Goal: Information Seeking & Learning: Compare options

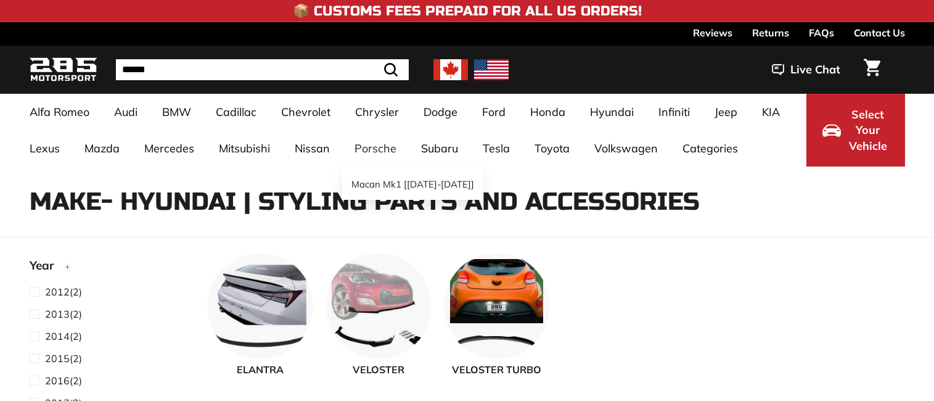
select select "**********"
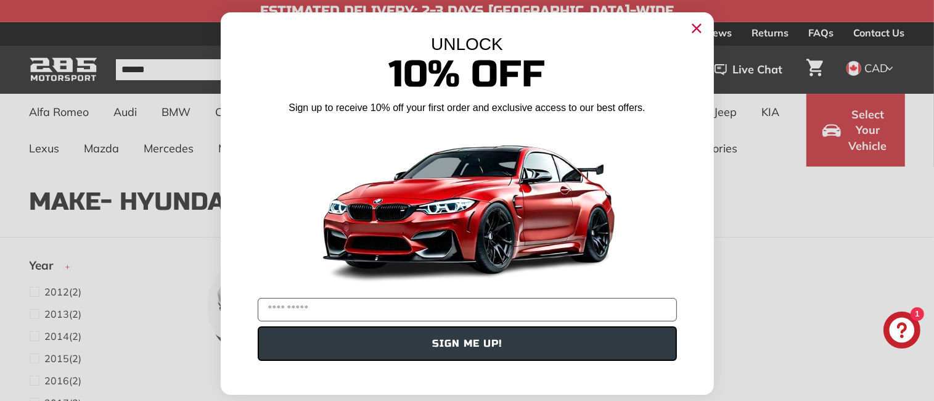
click at [691, 35] on circle "Close dialog" at bounding box center [696, 28] width 18 height 18
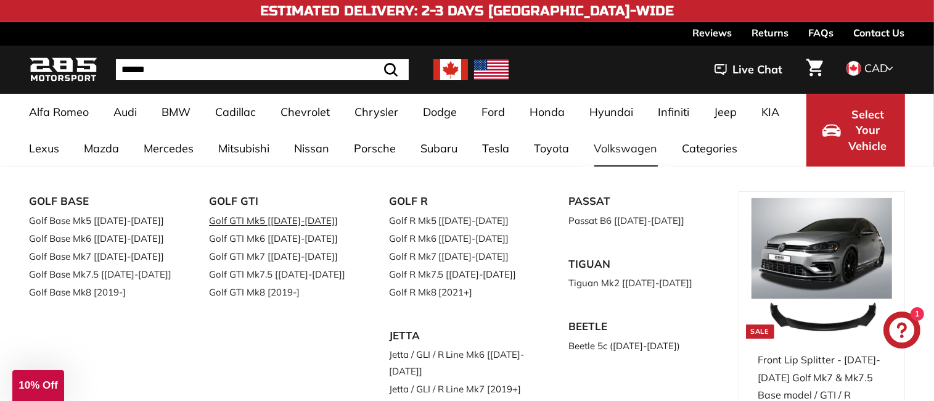
scroll to position [62, 0]
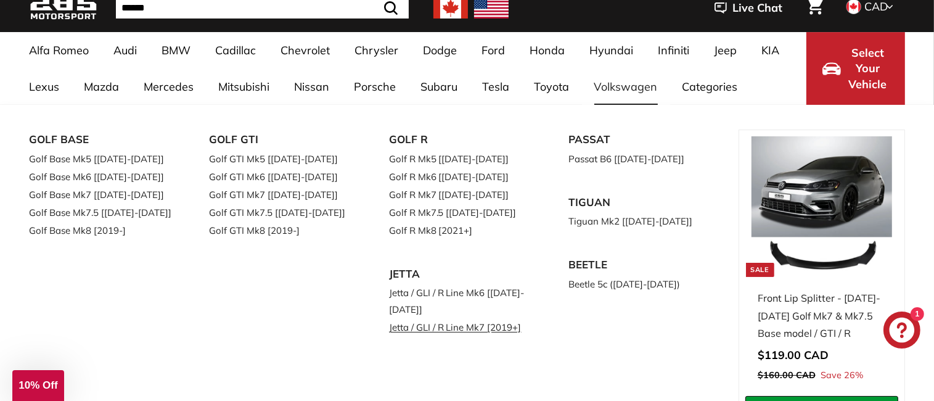
click at [484, 329] on link "Jetta / GLI / R Line Mk7 [2019+]" at bounding box center [462, 327] width 146 height 18
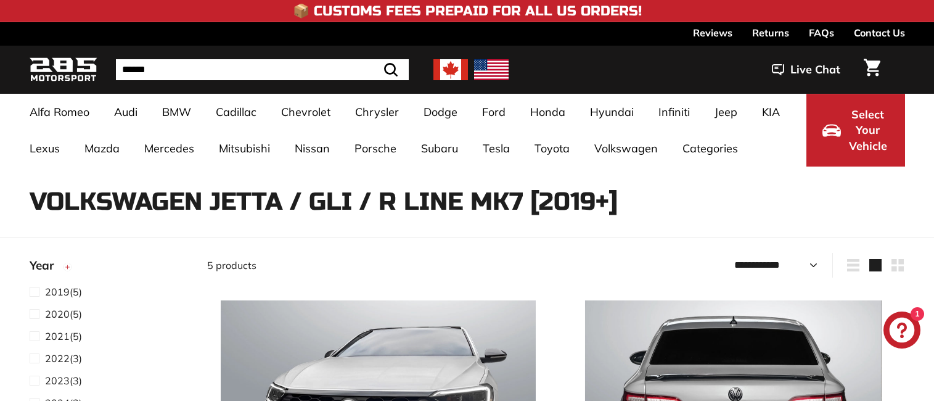
select select "**********"
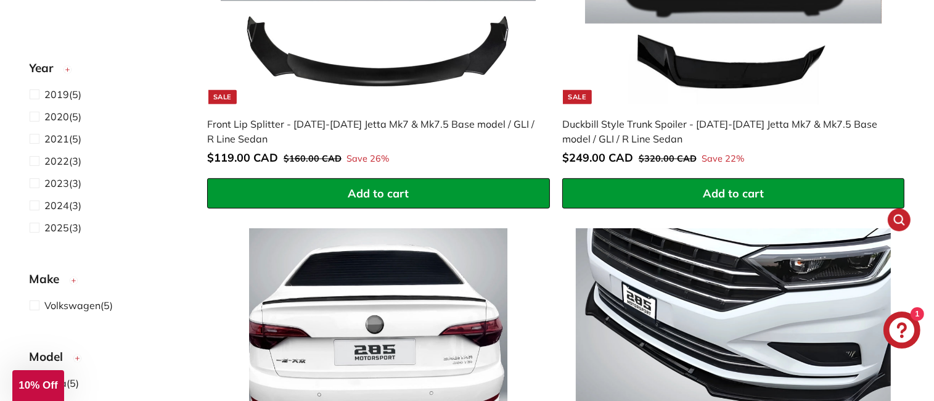
scroll to position [370, 0]
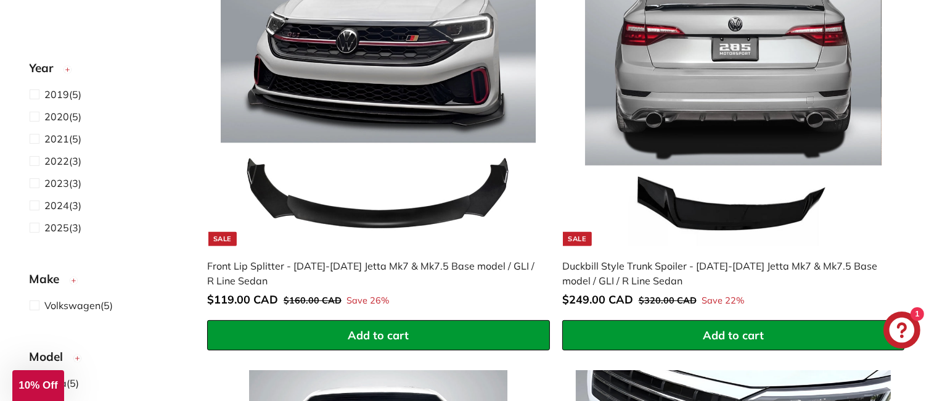
click at [714, 75] on img at bounding box center [733, 87] width 315 height 315
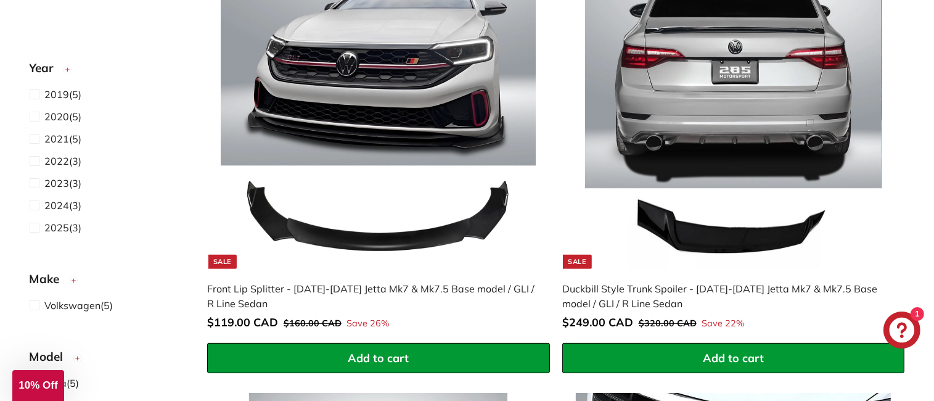
scroll to position [308, 0]
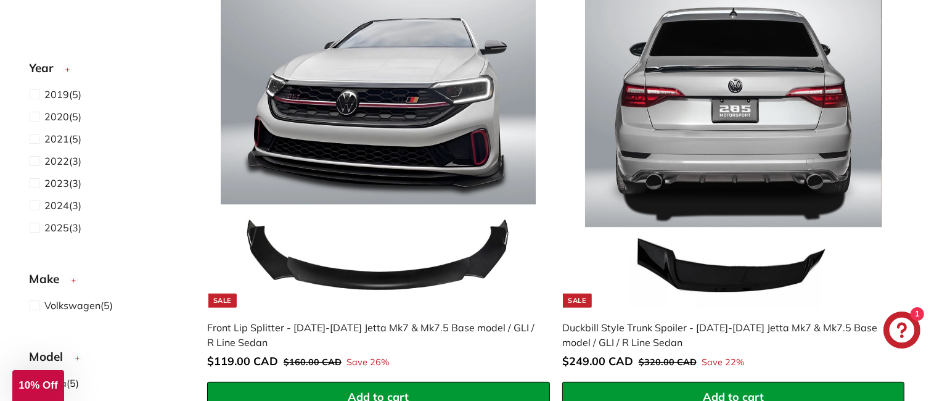
click at [412, 300] on img at bounding box center [378, 149] width 315 height 315
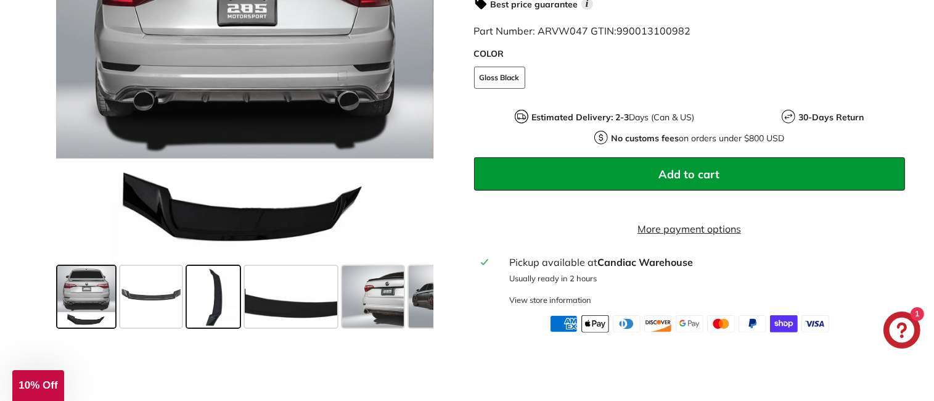
scroll to position [432, 0]
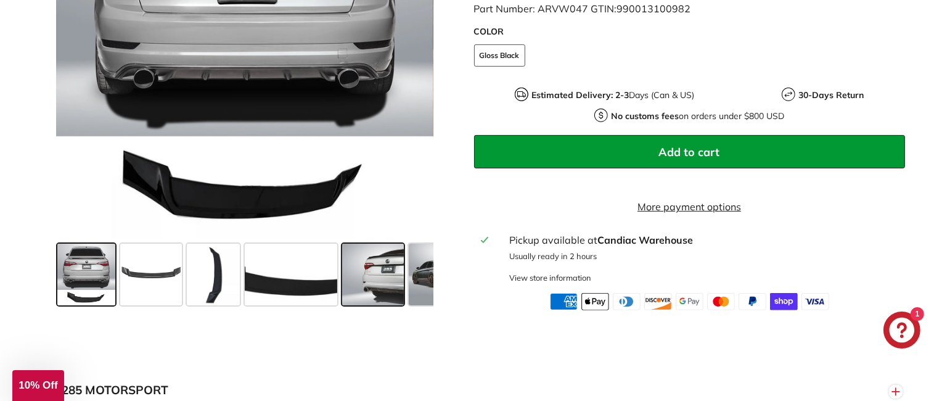
click at [398, 254] on span at bounding box center [373, 275] width 62 height 62
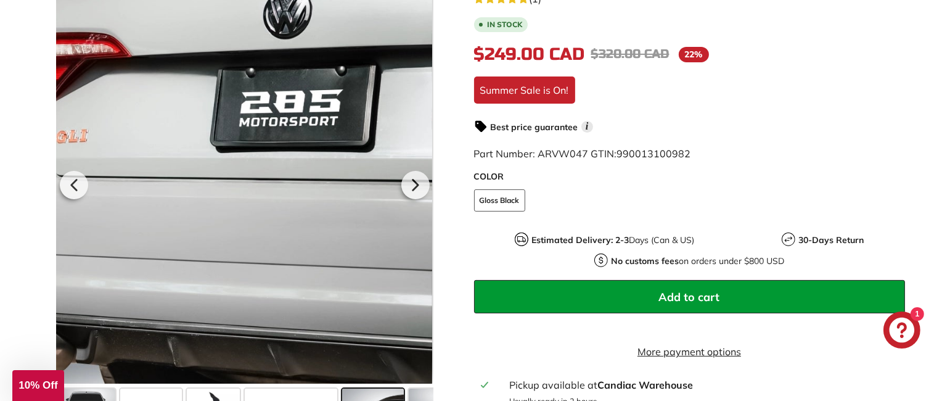
scroll to position [308, 0]
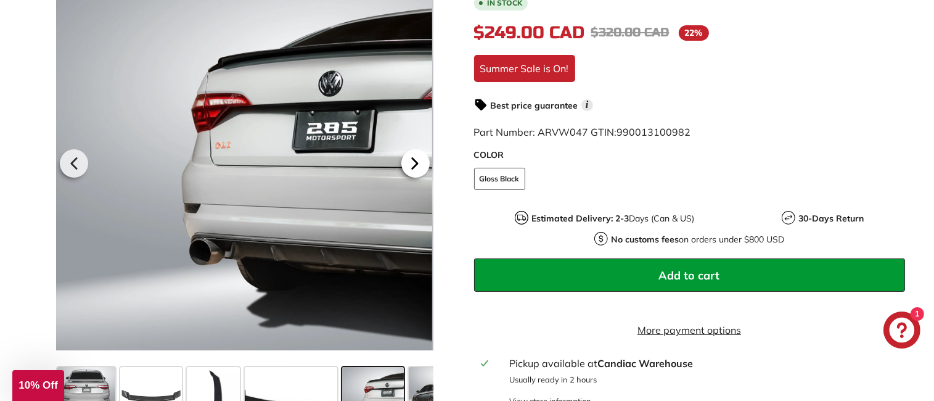
click at [416, 158] on icon at bounding box center [414, 163] width 5 height 10
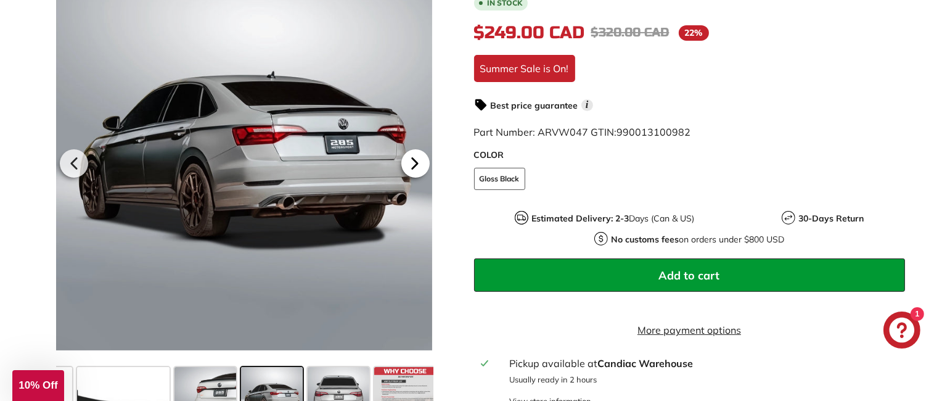
scroll to position [0, 173]
click at [416, 158] on icon at bounding box center [414, 163] width 5 height 10
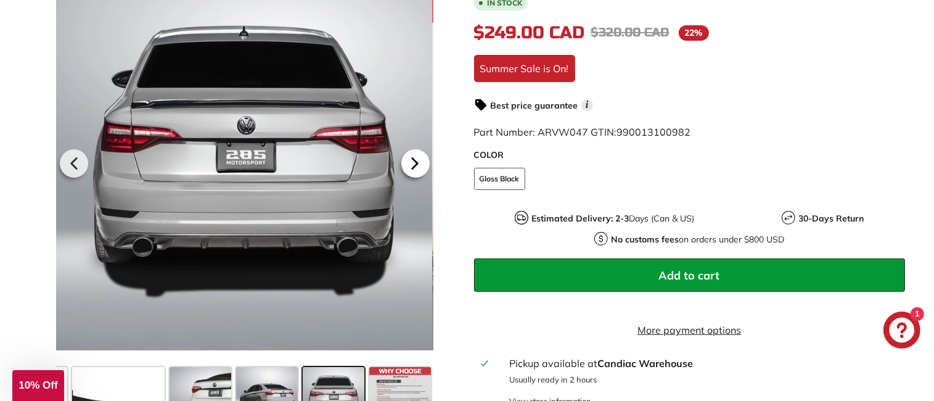
click at [414, 160] on icon at bounding box center [415, 163] width 28 height 28
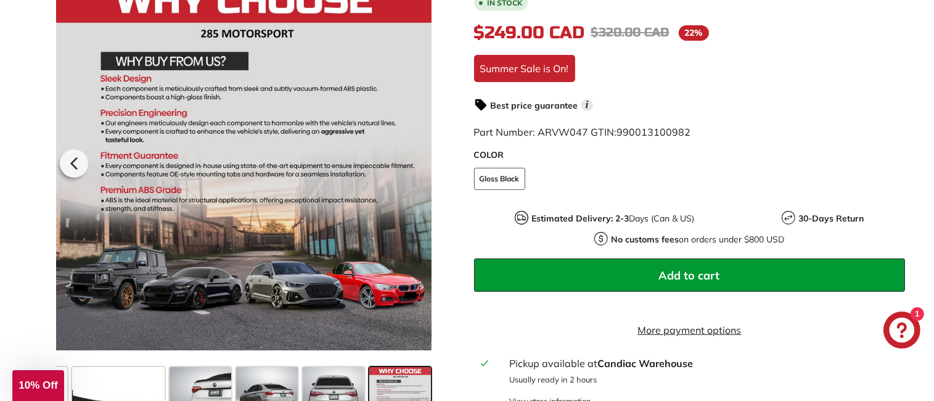
click at [414, 160] on div at bounding box center [243, 161] width 377 height 401
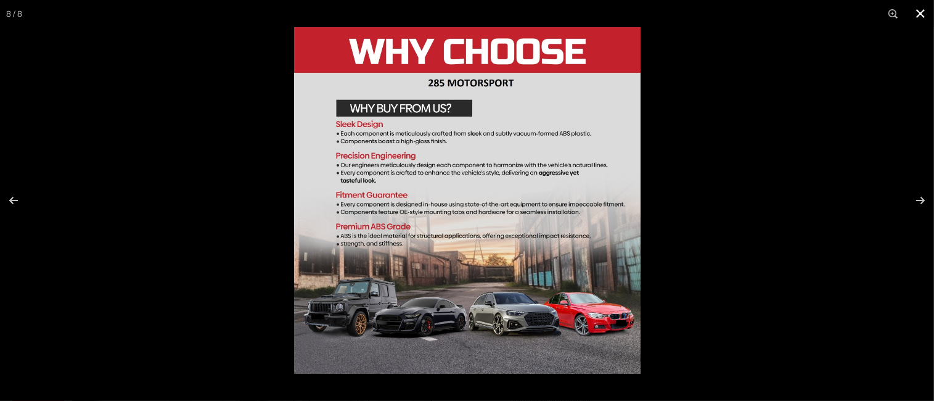
click at [922, 16] on button at bounding box center [920, 13] width 27 height 27
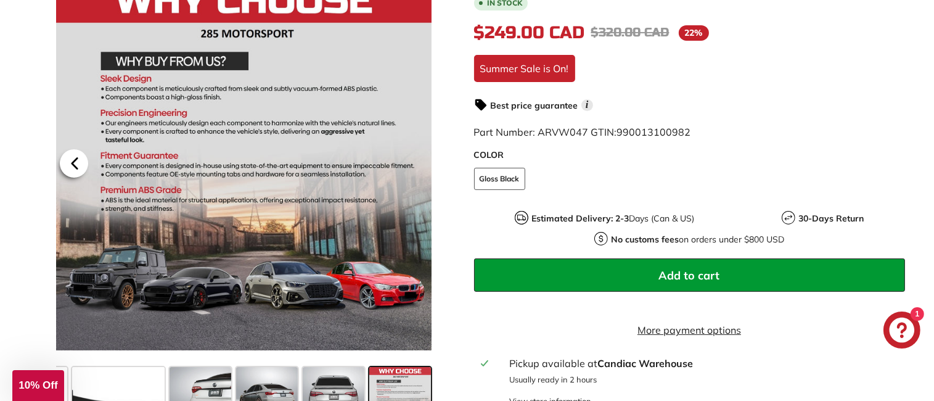
click at [77, 149] on icon at bounding box center [74, 163] width 28 height 28
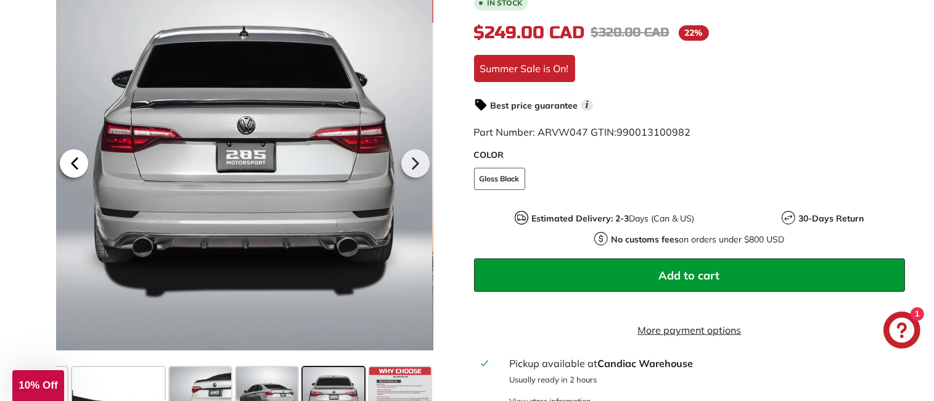
click at [75, 149] on icon at bounding box center [74, 163] width 28 height 28
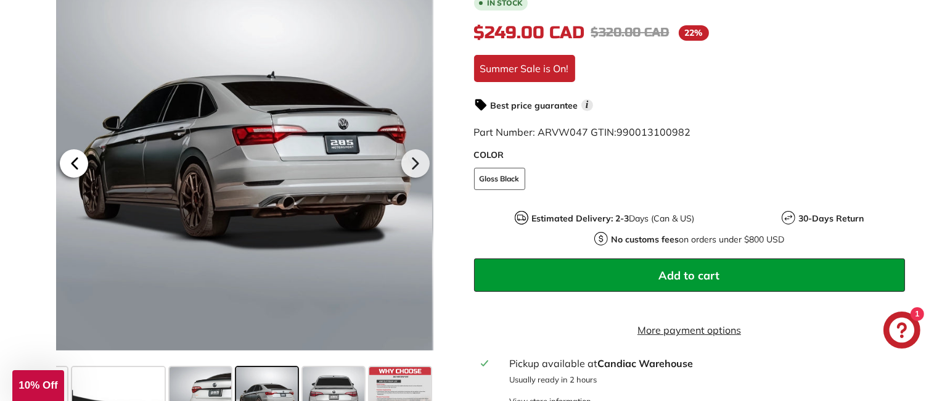
click at [75, 149] on icon at bounding box center [74, 163] width 28 height 28
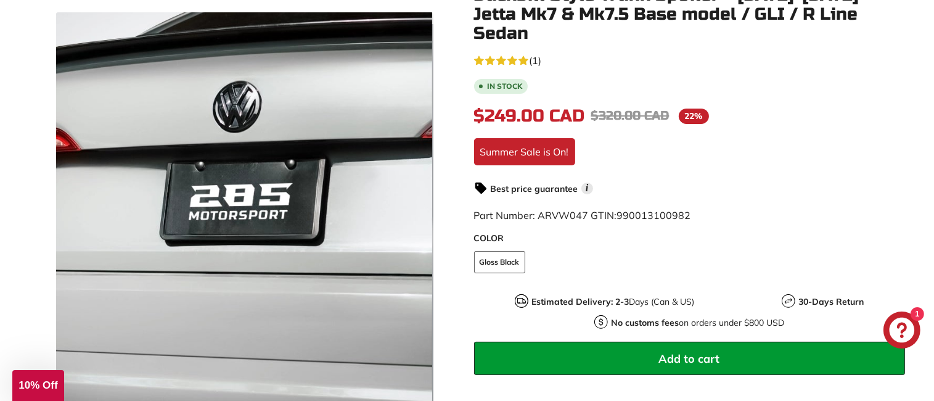
scroll to position [247, 0]
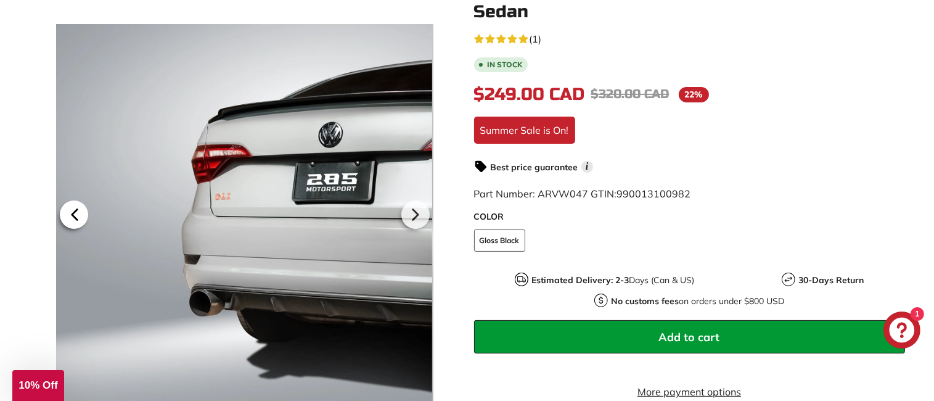
click at [84, 203] on icon at bounding box center [74, 214] width 28 height 28
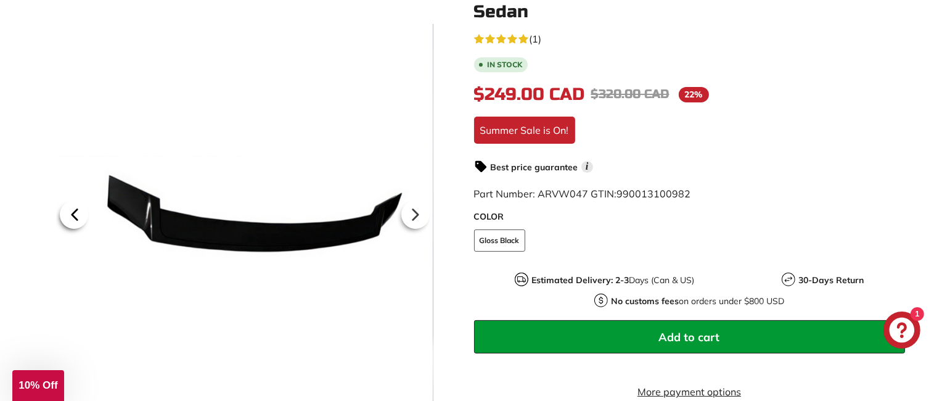
scroll to position [0, 46]
click at [84, 203] on icon at bounding box center [74, 214] width 28 height 28
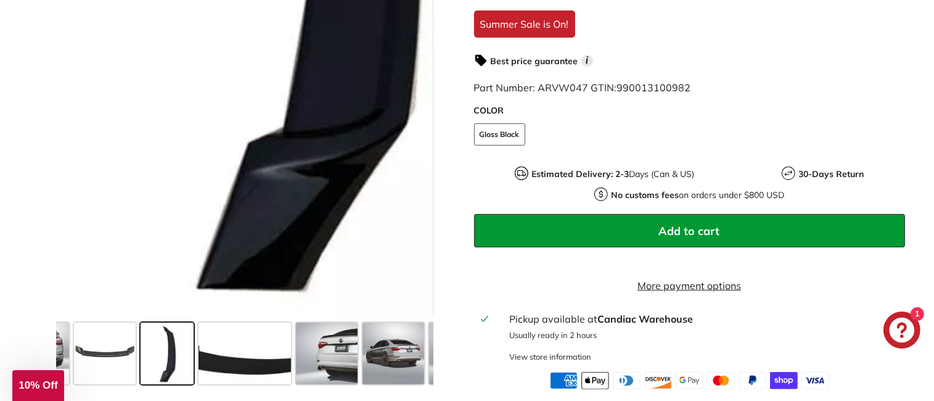
scroll to position [432, 0]
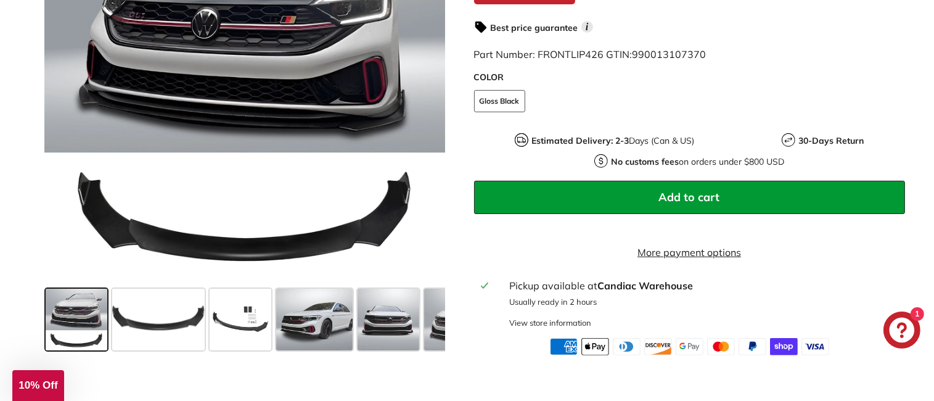
scroll to position [432, 0]
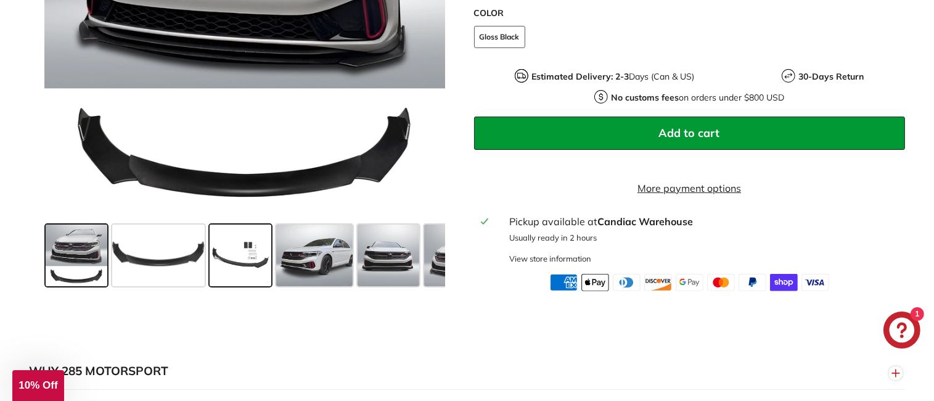
click at [233, 271] on span at bounding box center [241, 255] width 62 height 62
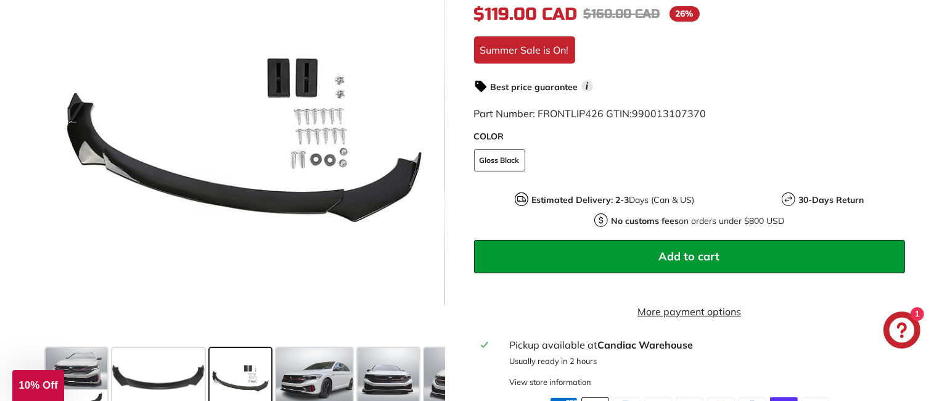
scroll to position [370, 0]
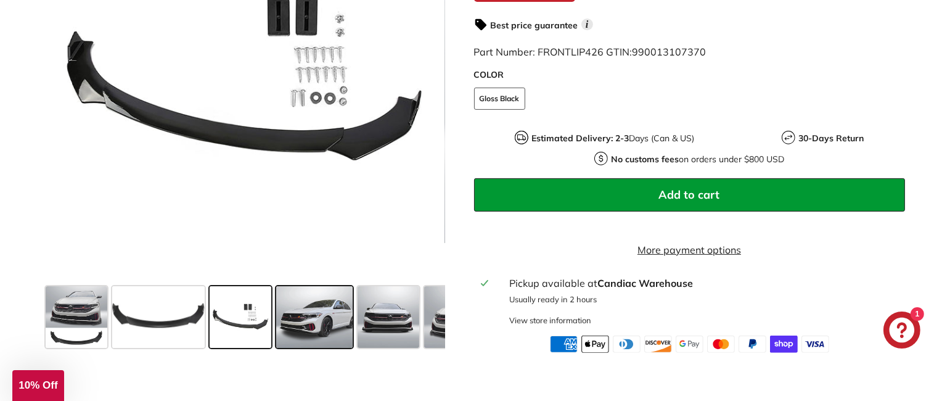
click at [316, 322] on span at bounding box center [314, 317] width 76 height 62
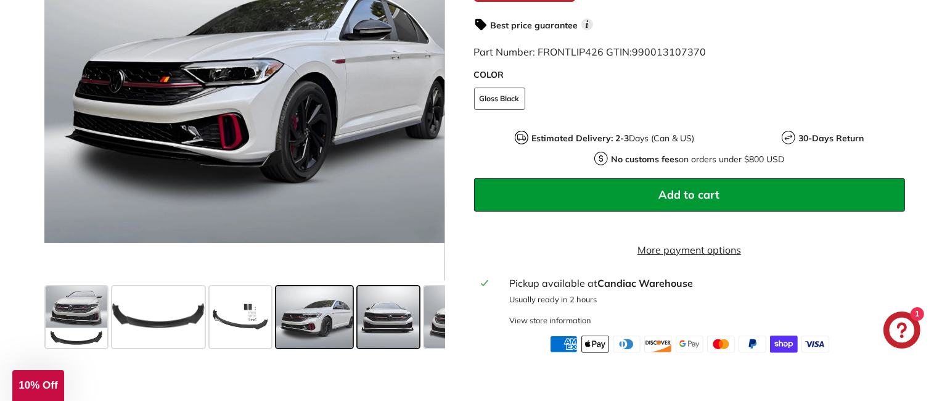
click at [360, 338] on span at bounding box center [389, 317] width 62 height 62
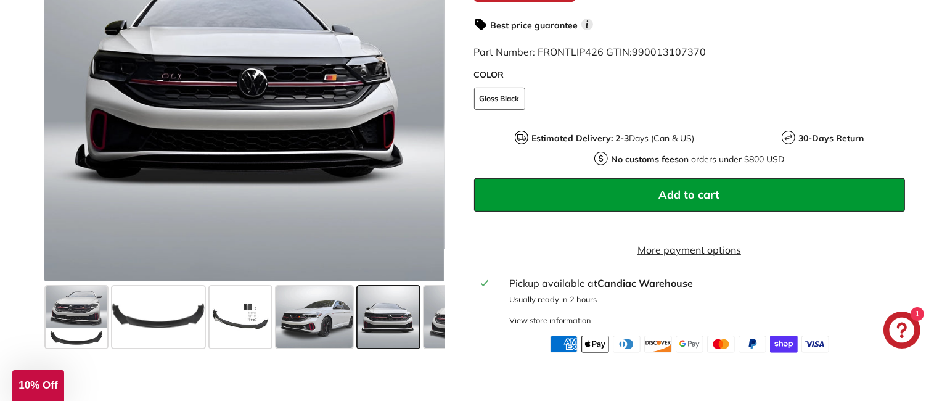
click at [419, 342] on div at bounding box center [388, 317] width 67 height 67
click at [430, 331] on span at bounding box center [460, 317] width 73 height 62
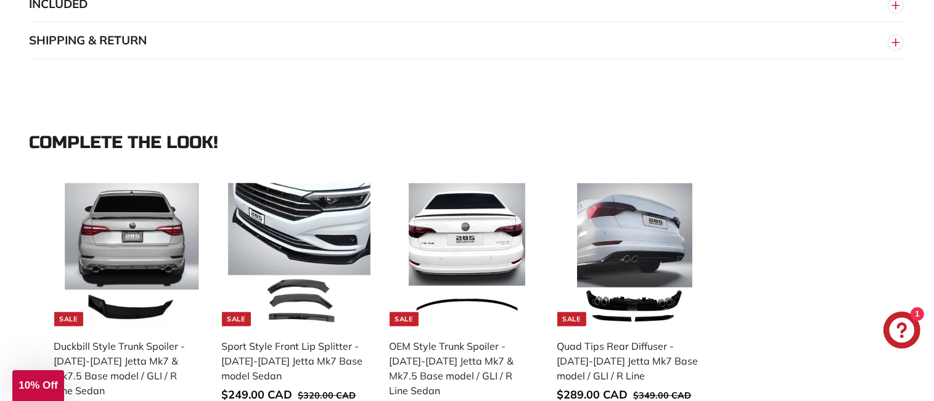
scroll to position [1171, 0]
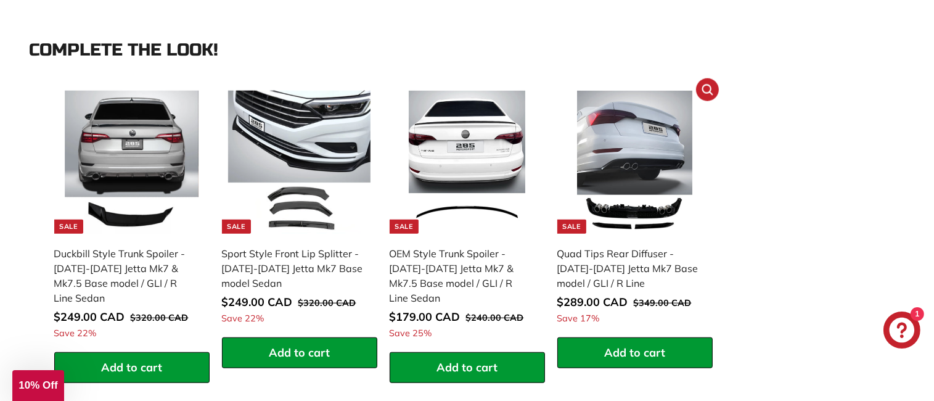
click at [628, 279] on div "Quad Tips Rear Diffuser - [DATE]-[DATE] Jetta Mk7 Base model / GLI / R Line" at bounding box center [628, 268] width 143 height 44
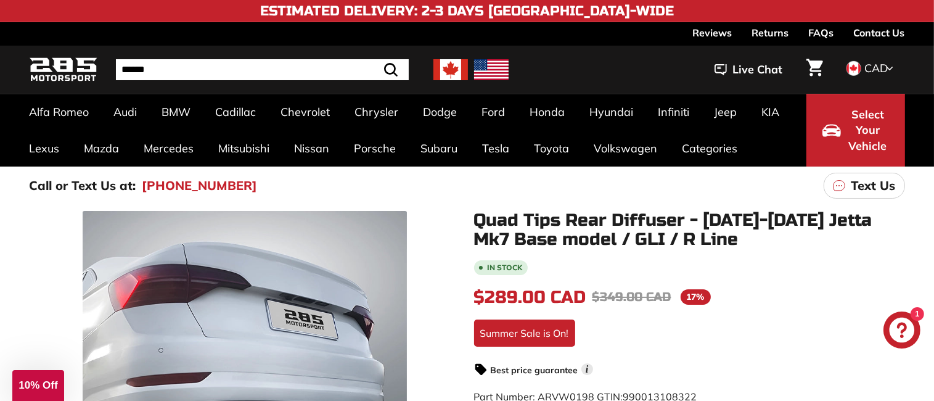
click at [480, 297] on span "$289.00 CAD" at bounding box center [530, 297] width 112 height 21
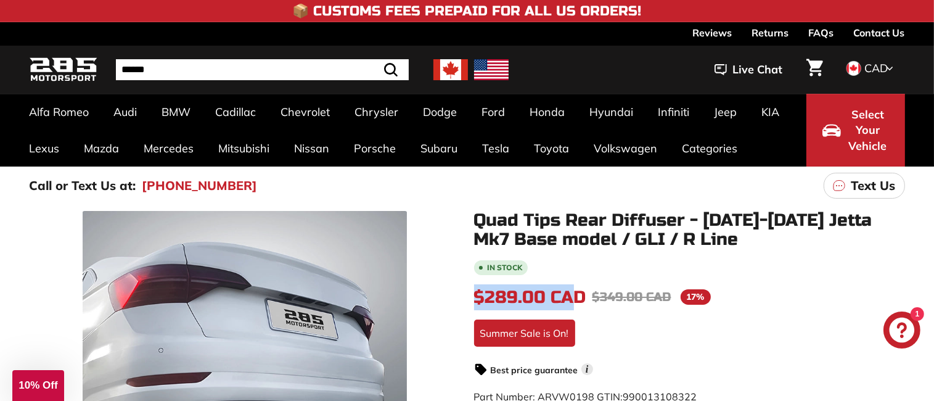
drag, startPoint x: 462, startPoint y: 293, endPoint x: 578, endPoint y: 300, distance: 116.1
click at [590, 300] on div "$289.00 CAD $289.00 CAD Regular price $349.00 CAD $349.00 CAD Sale price 17% /" at bounding box center [689, 297] width 431 height 26
drag, startPoint x: 470, startPoint y: 289, endPoint x: 583, endPoint y: 290, distance: 112.2
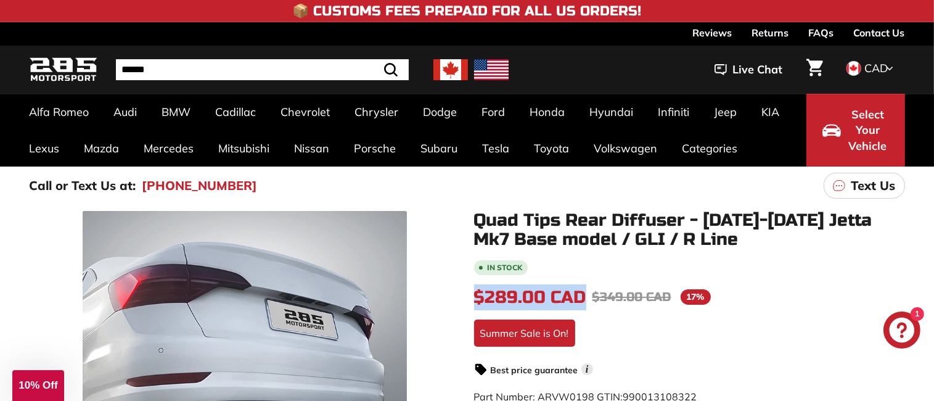
copy span "$289.00 CAD"
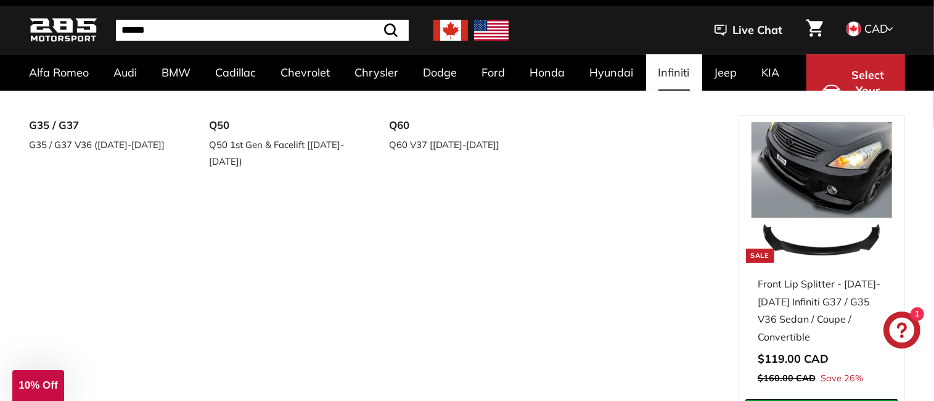
scroll to position [62, 0]
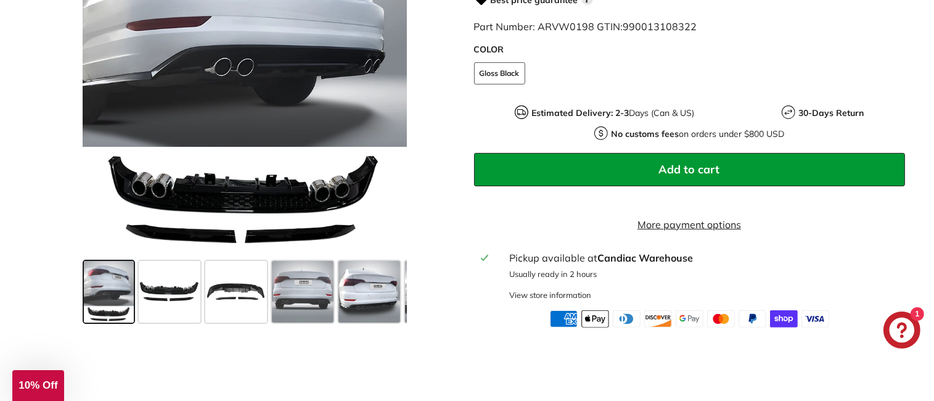
scroll to position [555, 0]
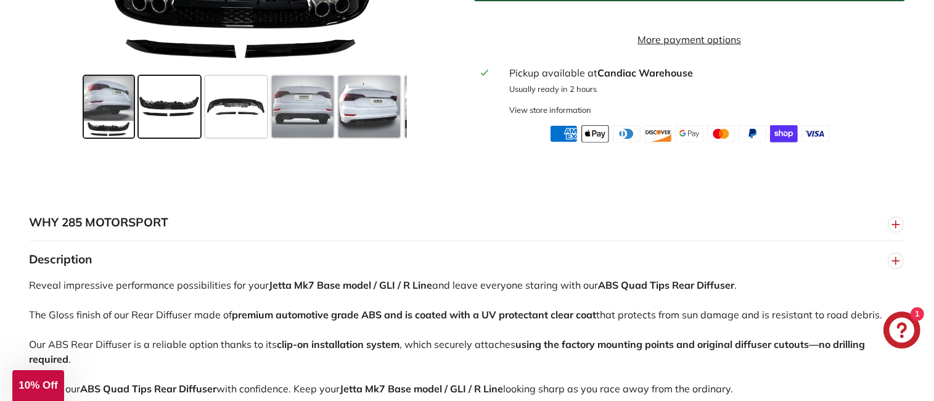
click at [141, 116] on span at bounding box center [170, 107] width 62 height 62
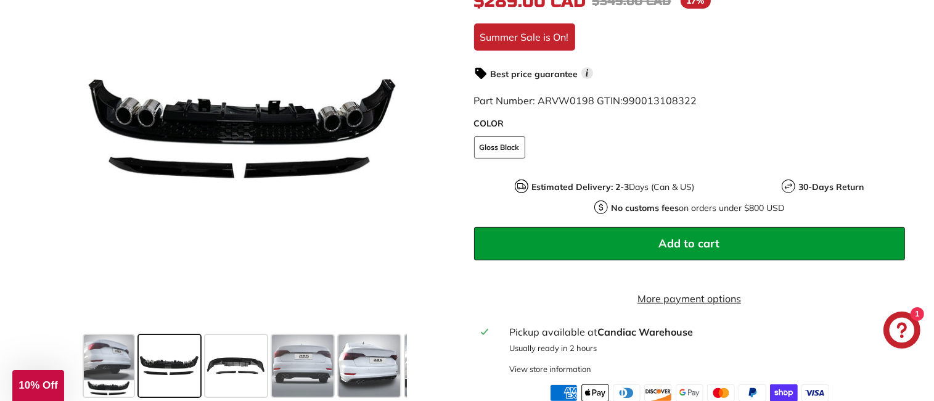
scroll to position [247, 0]
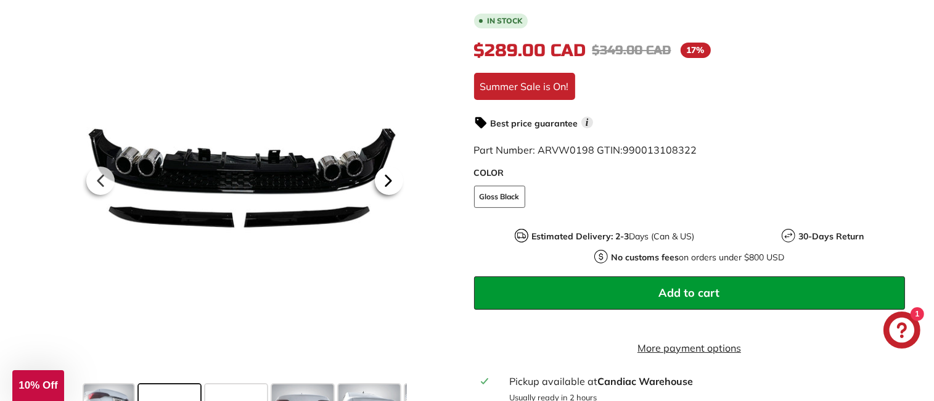
click at [385, 195] on icon at bounding box center [388, 180] width 28 height 28
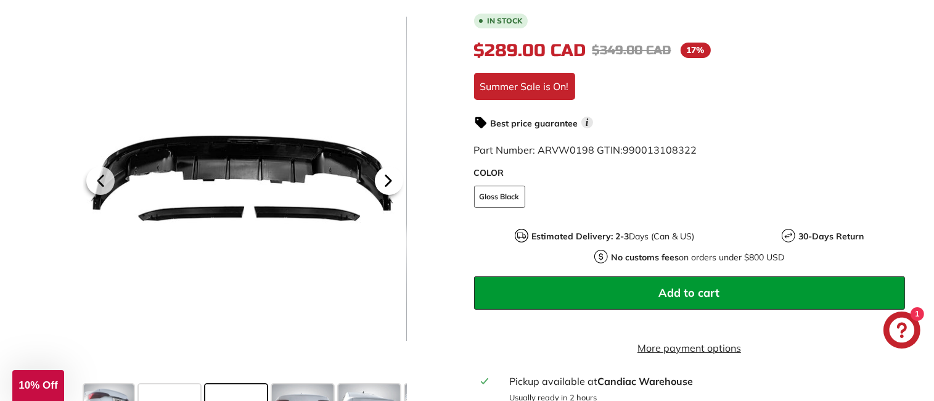
click at [385, 195] on icon at bounding box center [388, 180] width 28 height 28
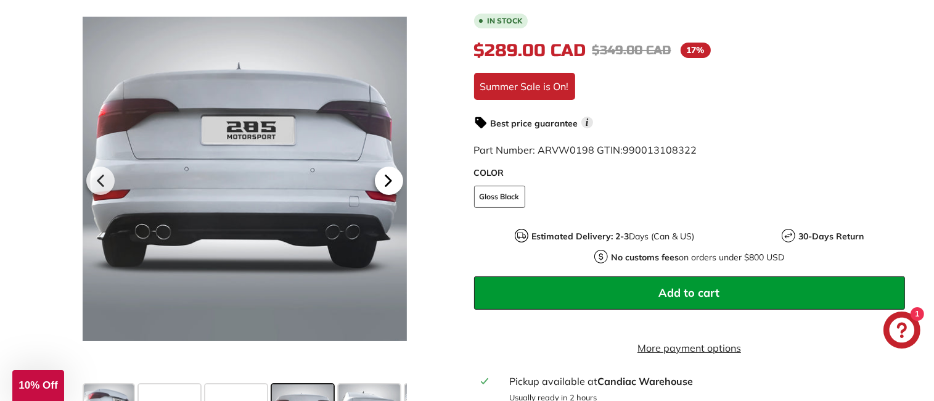
click at [385, 195] on icon at bounding box center [388, 180] width 28 height 28
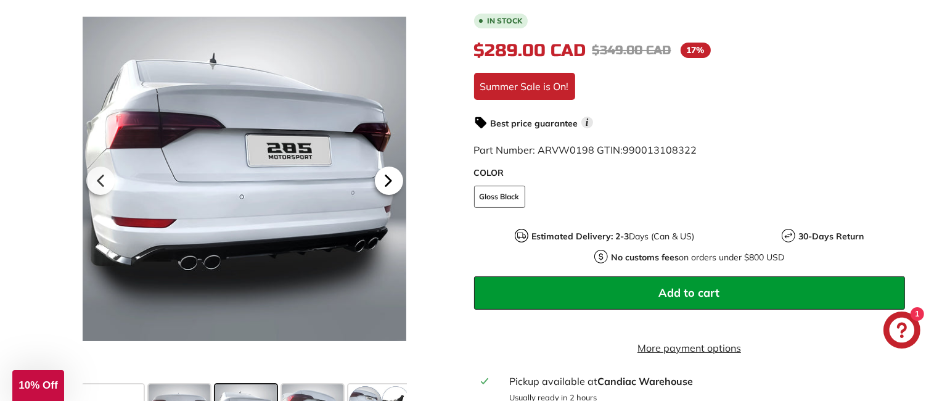
scroll to position [0, 124]
click at [385, 195] on icon at bounding box center [388, 180] width 28 height 28
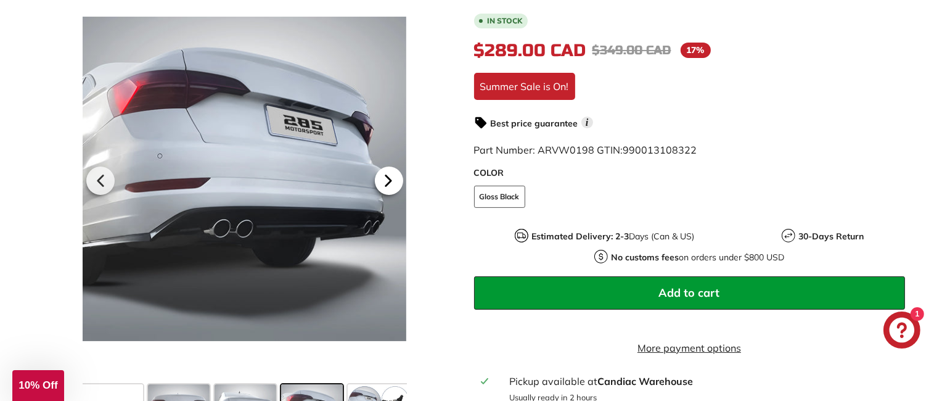
click at [385, 195] on icon at bounding box center [388, 180] width 28 height 28
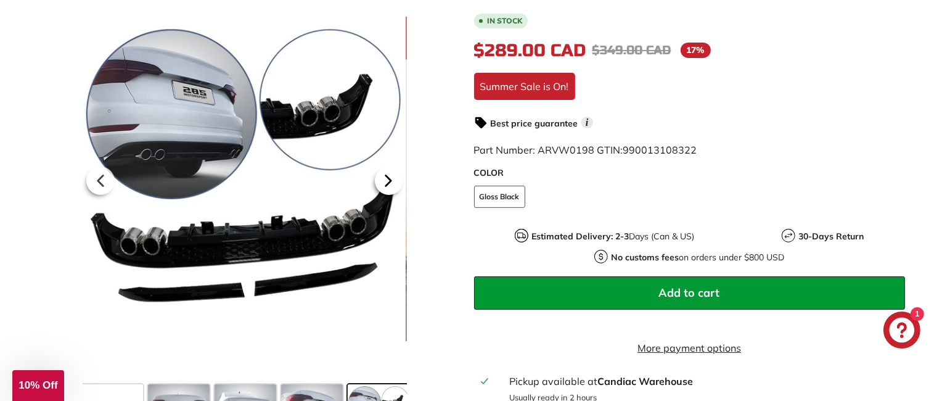
scroll to position [0, 195]
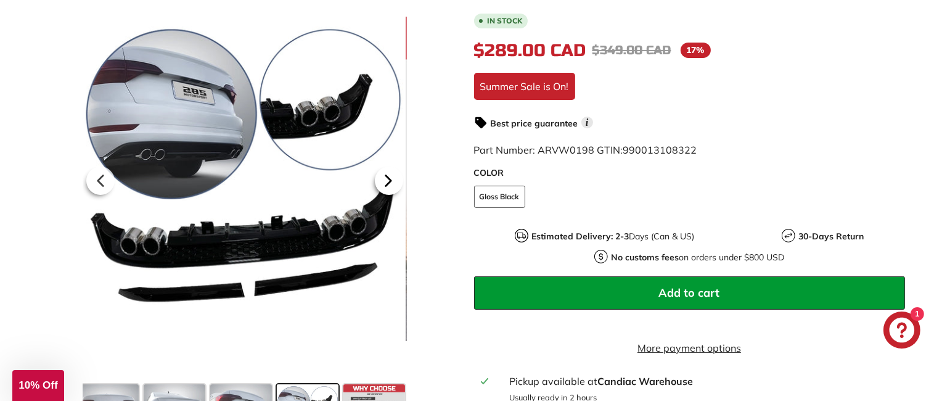
click at [385, 195] on icon at bounding box center [388, 180] width 28 height 28
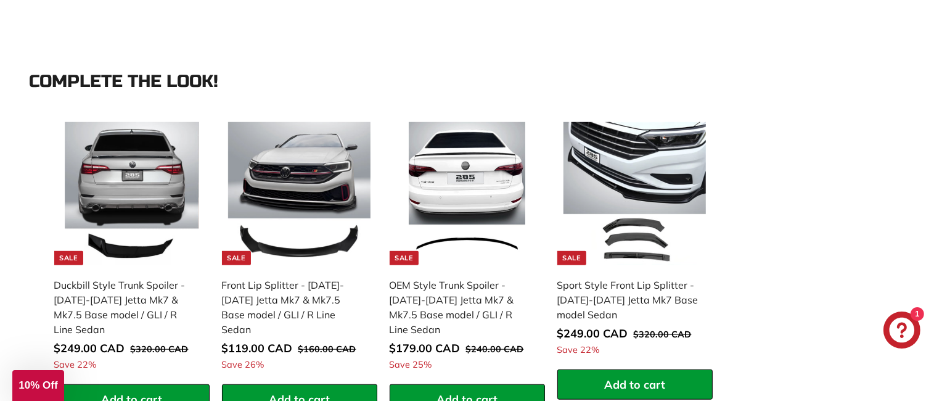
scroll to position [1110, 0]
